Goal: Navigation & Orientation: Understand site structure

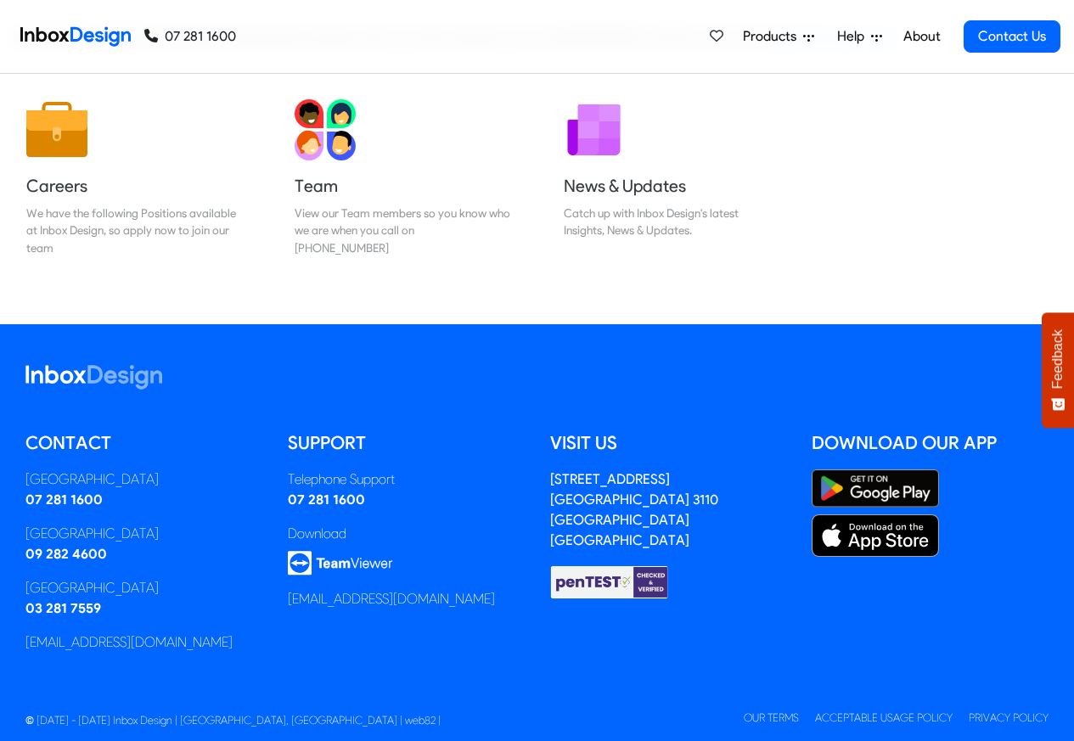
scroll to position [282, 0]
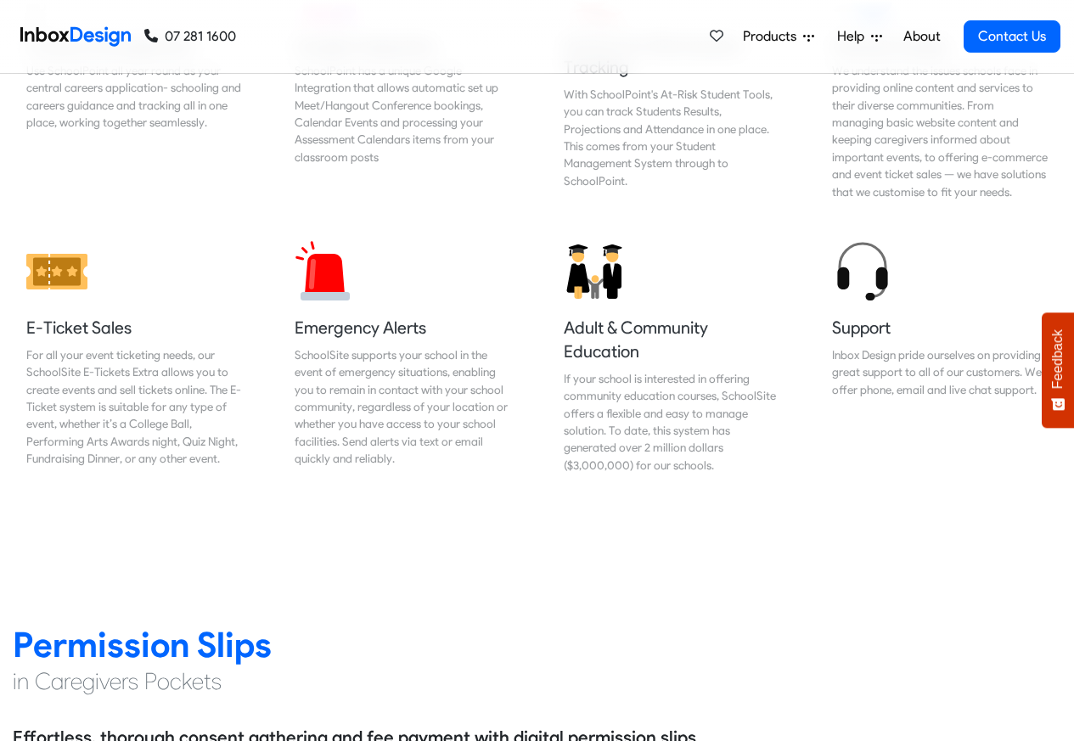
scroll to position [1834, 0]
